Goal: Use online tool/utility: Utilize a website feature to perform a specific function

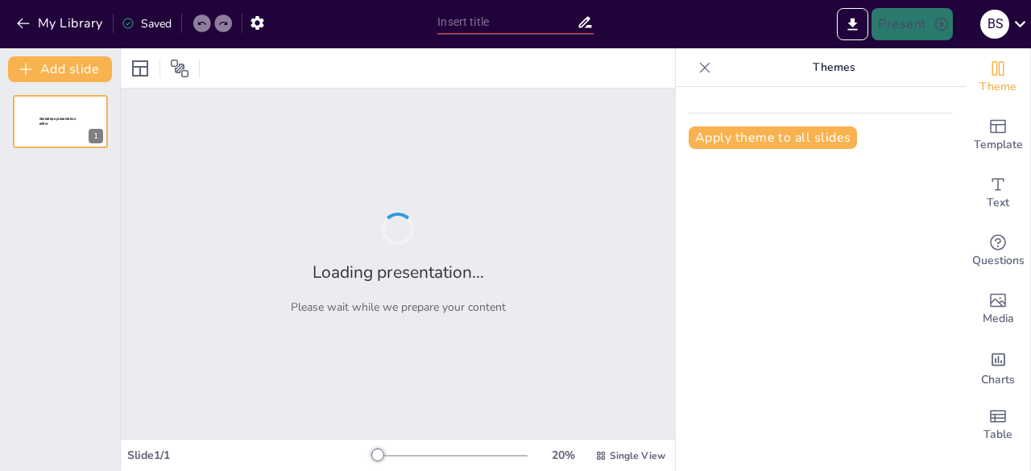
type input "Imported Succeeding-in-College.pptx"
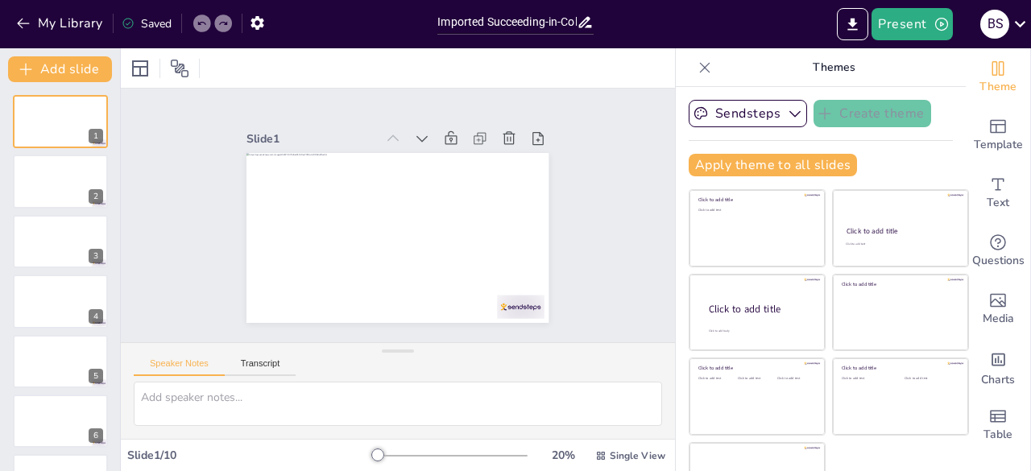
scroll to position [45, 0]
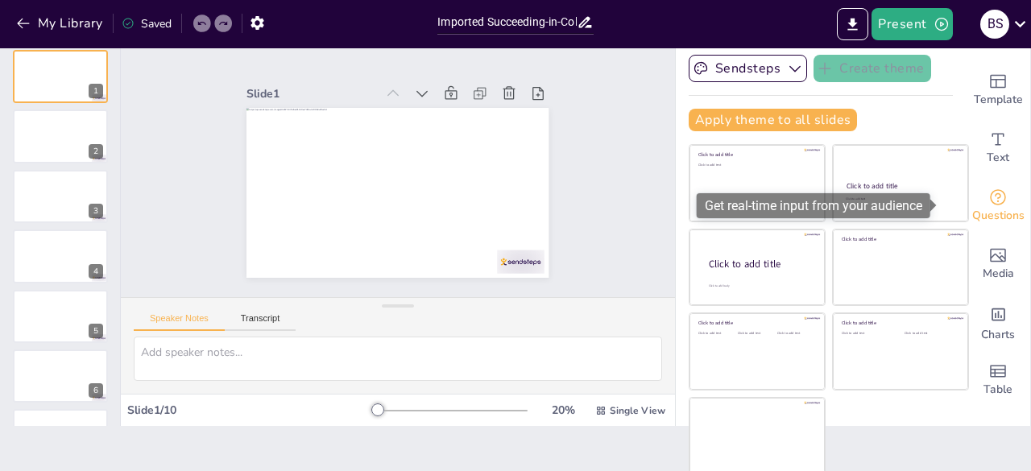
click at [989, 199] on icon "Get real-time input from your audience" at bounding box center [998, 197] width 19 height 19
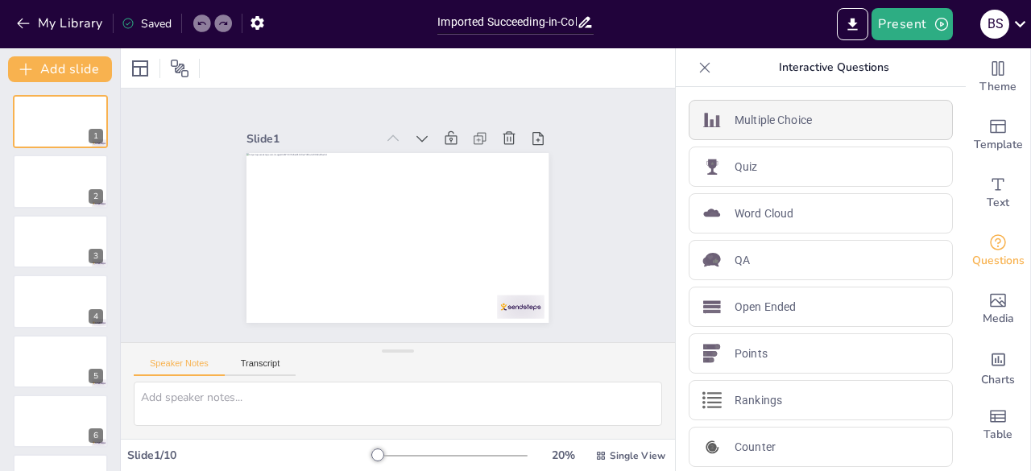
click at [777, 122] on p "Multiple Choice" at bounding box center [773, 120] width 77 height 17
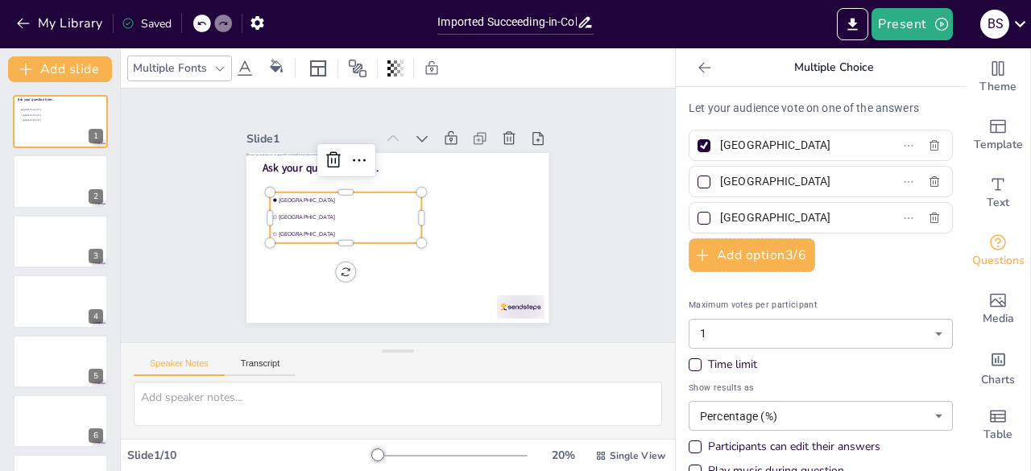
scroll to position [51, 0]
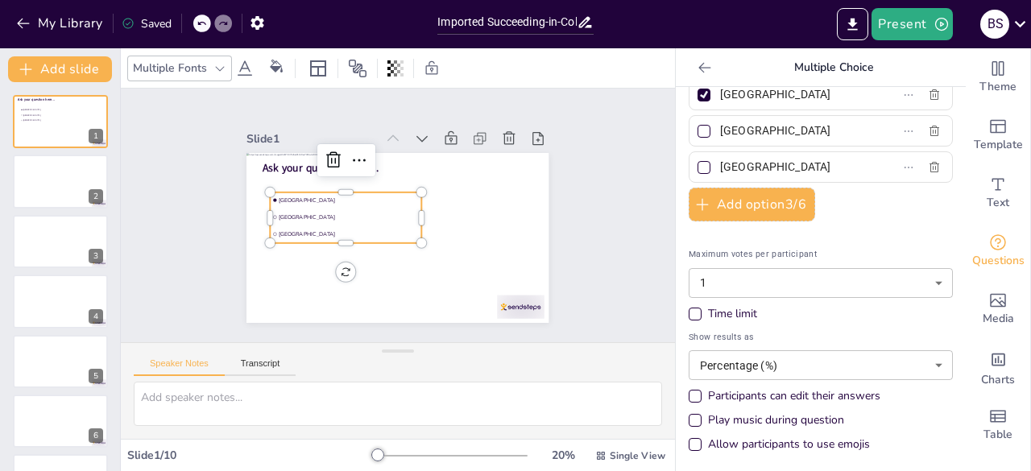
click at [689, 414] on div "Play music during question" at bounding box center [695, 420] width 13 height 13
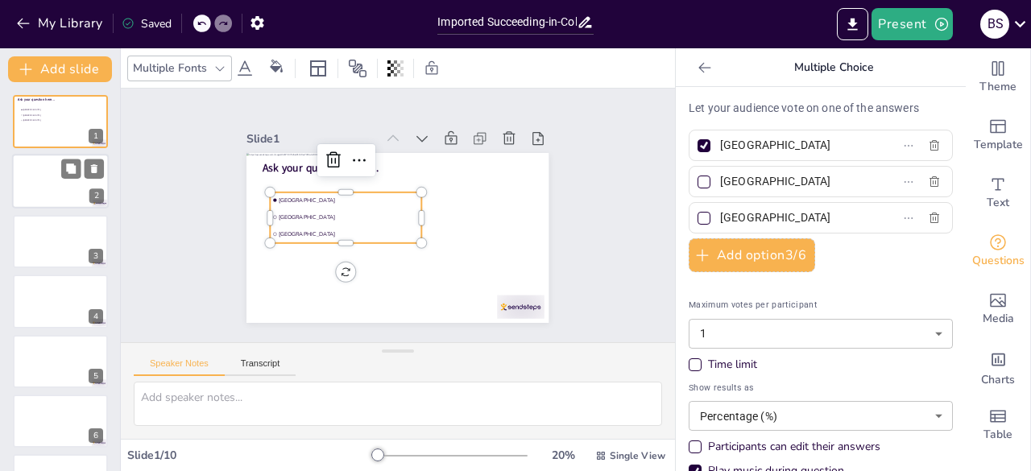
click at [47, 176] on div at bounding box center [60, 182] width 97 height 55
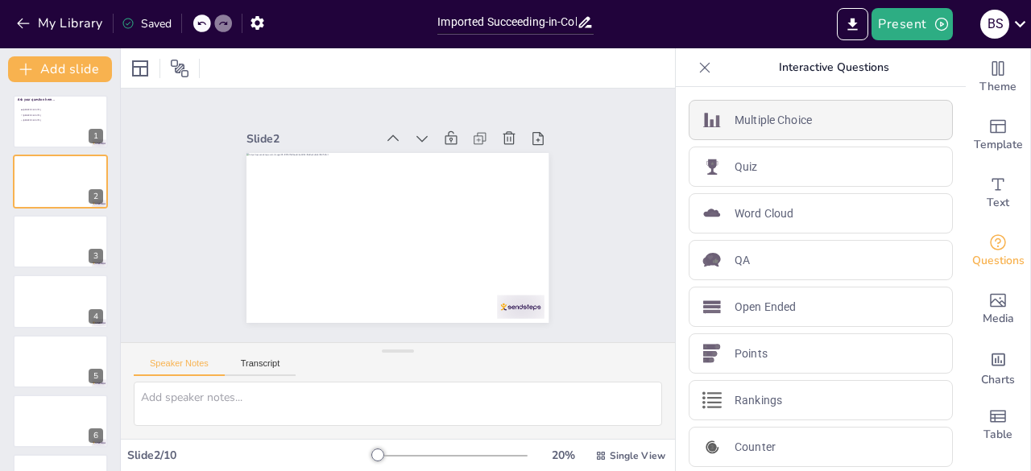
click at [747, 115] on p "Multiple Choice" at bounding box center [773, 120] width 77 height 17
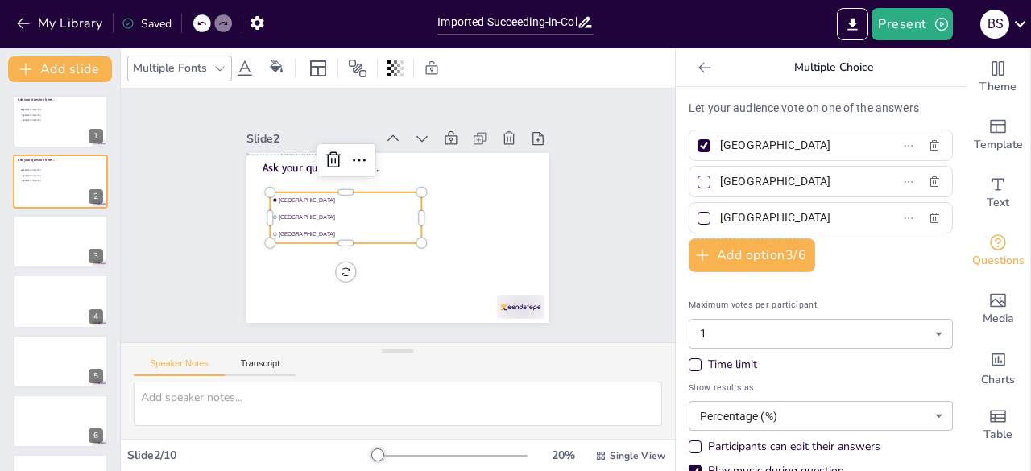
click at [744, 109] on p "Let your audience vote on one of the answers" at bounding box center [821, 108] width 264 height 17
click at [728, 259] on button "Add option 3 / 6" at bounding box center [752, 255] width 126 height 34
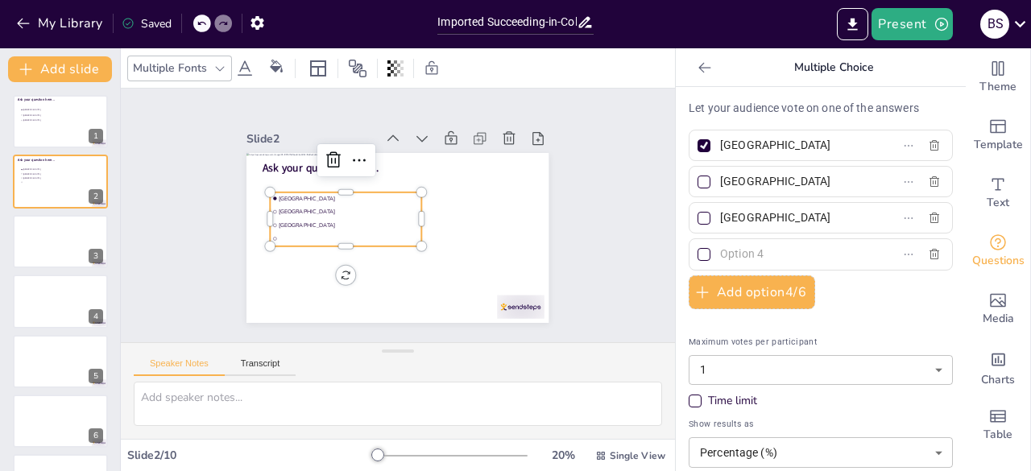
click at [688, 95] on div "Let your audience vote on one of the answers Amsterdam Rotterdam The Hague Add …" at bounding box center [821, 279] width 290 height 384
click at [885, 33] on button "Present" at bounding box center [912, 24] width 81 height 32
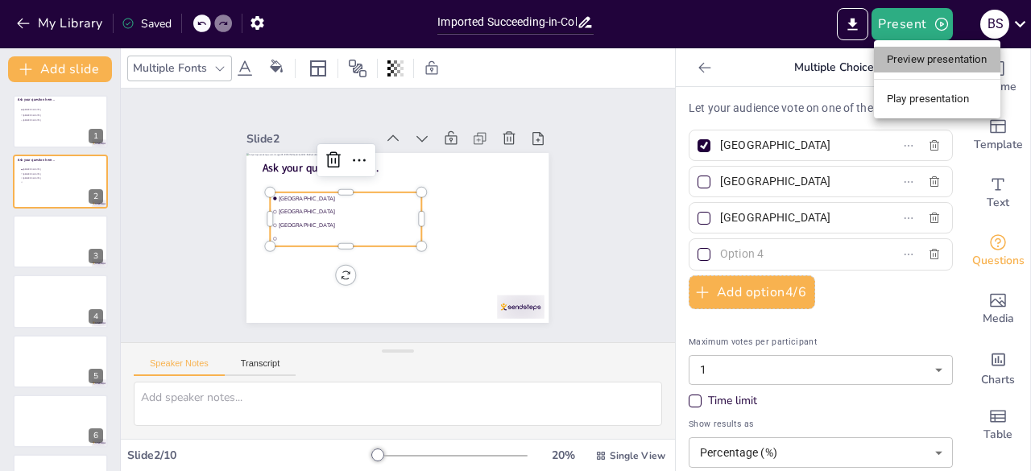
click at [894, 56] on li "Preview presentation" at bounding box center [937, 60] width 126 height 26
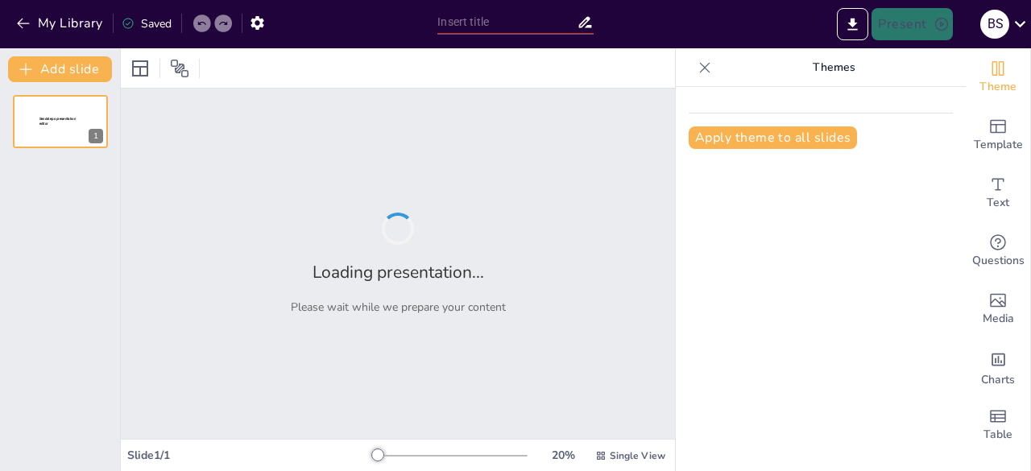
type input "Imported Succeeding-in-College.pptx"
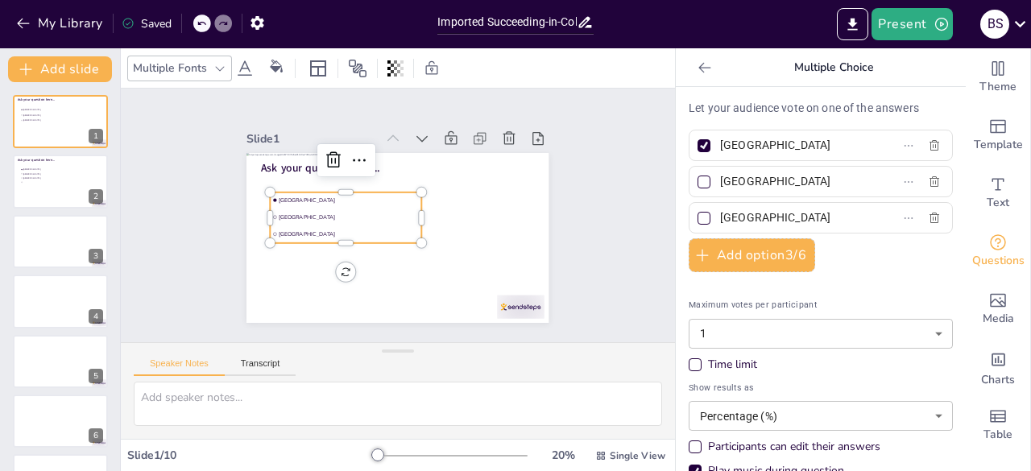
click at [330, 203] on li "[GEOGRAPHIC_DATA]" at bounding box center [350, 196] width 144 height 76
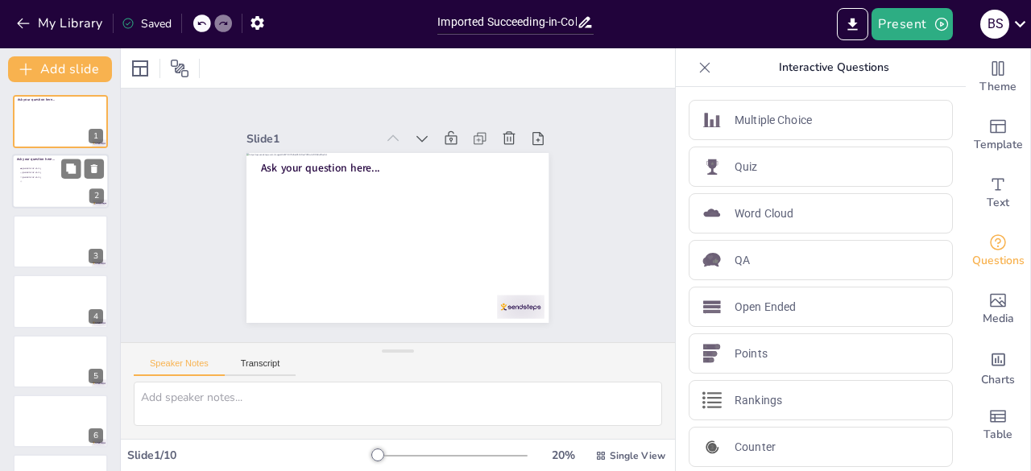
click at [45, 180] on li at bounding box center [43, 182] width 48 height 4
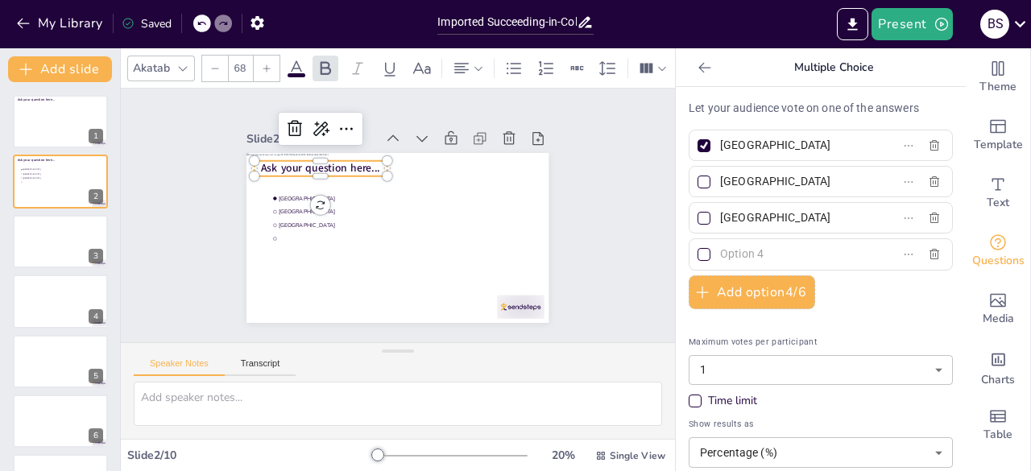
click at [305, 165] on span "Ask your question here..." at bounding box center [346, 141] width 115 height 62
click at [305, 165] on span "Ask your question here..." at bounding box center [339, 147] width 118 height 51
drag, startPoint x: 358, startPoint y: 164, endPoint x: 197, endPoint y: 162, distance: 161.1
click at [197, 162] on div "Slide 1 Ask your question here... Slide 2 [GEOGRAPHIC_DATA] [GEOGRAPHIC_DATA] […" at bounding box center [398, 214] width 440 height 325
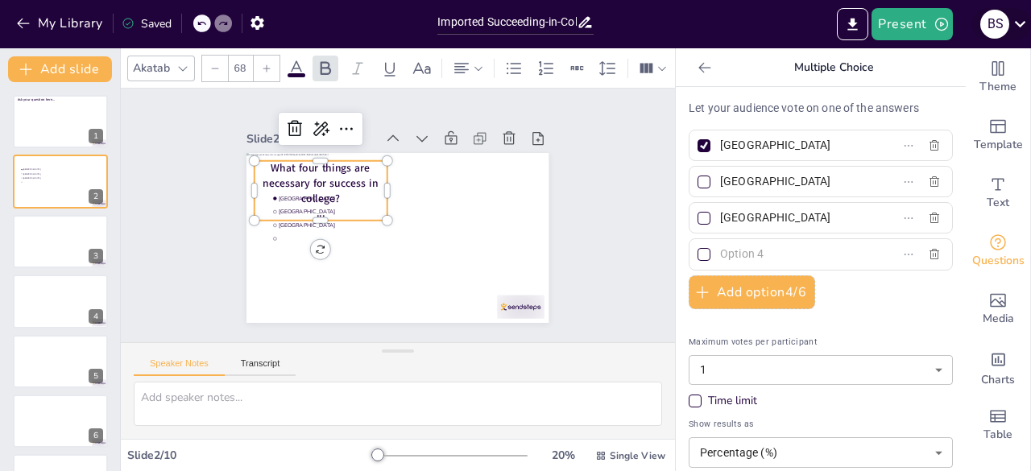
click at [1014, 25] on icon at bounding box center [1020, 24] width 22 height 22
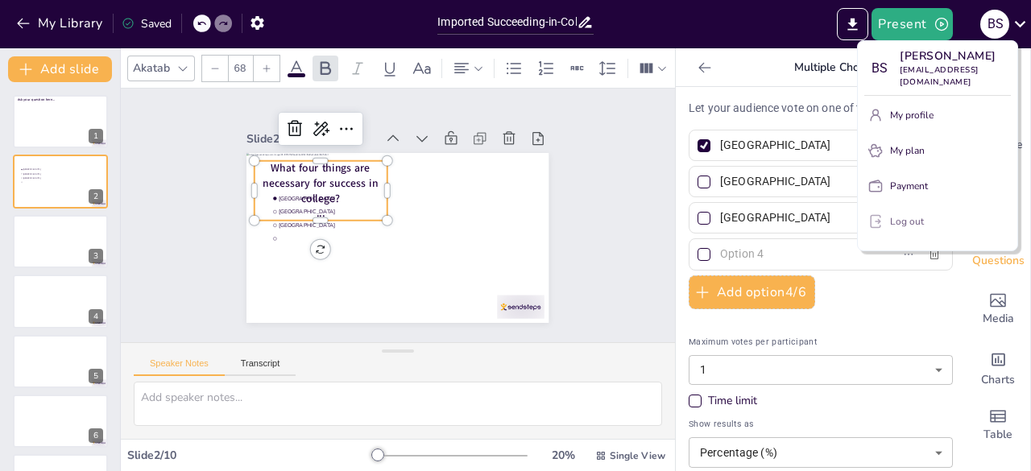
click at [899, 218] on p "Log out" at bounding box center [907, 221] width 34 height 15
